Goal: Task Accomplishment & Management: Manage account settings

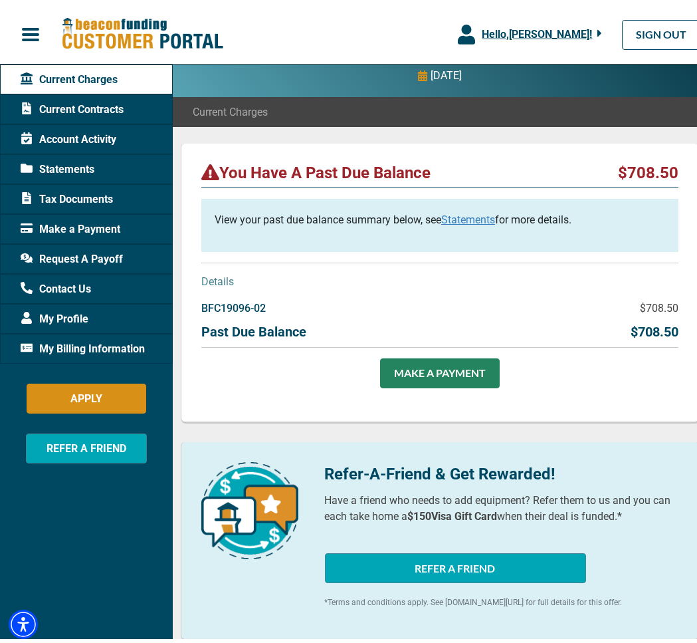
scroll to position [66, 0]
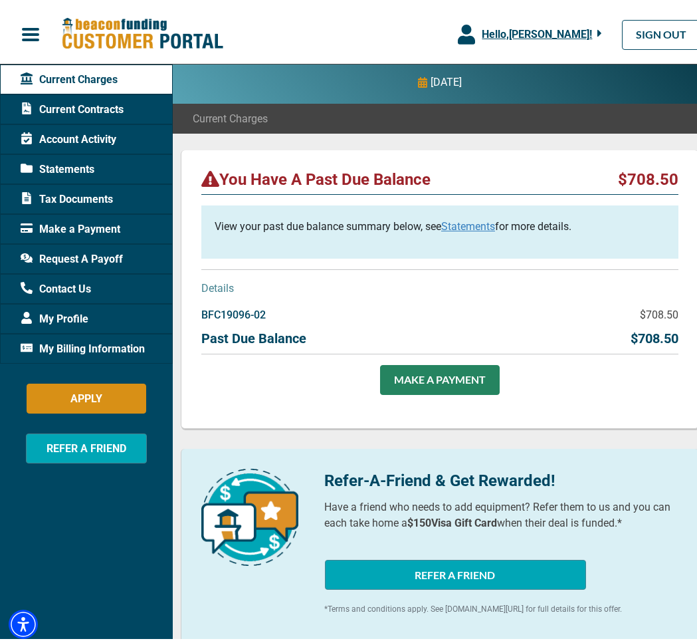
click at [471, 227] on link "Statements" at bounding box center [468, 221] width 54 height 13
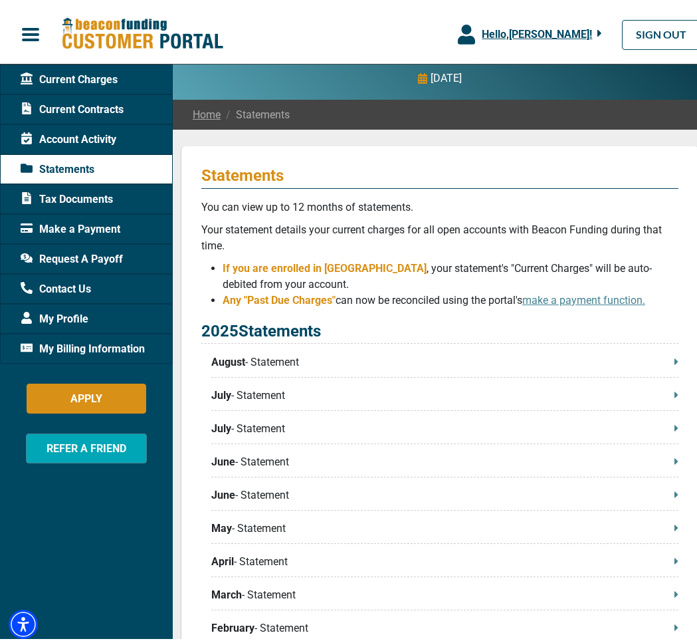
scroll to position [133, 0]
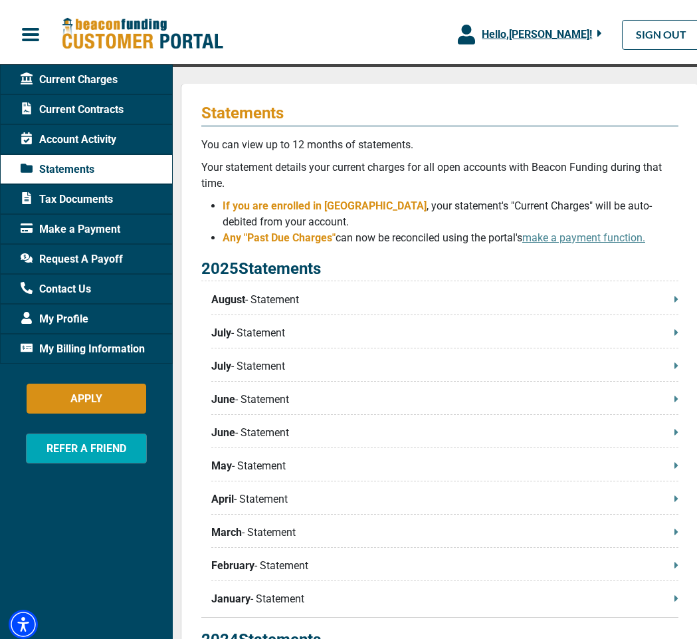
click at [413, 288] on div "2025 Statements August - Statement July - Statement July - Statement June - Sta…" at bounding box center [439, 432] width 477 height 361
click at [267, 294] on p "August - Statement" at bounding box center [444, 295] width 467 height 16
click at [262, 327] on p "July - Statement" at bounding box center [444, 328] width 467 height 16
click at [92, 71] on span "Current Charges" at bounding box center [69, 75] width 97 height 16
